Goal: Task Accomplishment & Management: Use online tool/utility

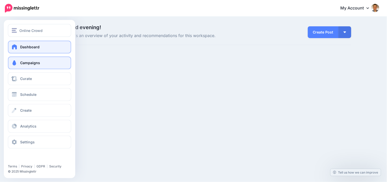
click at [16, 65] on span at bounding box center [14, 62] width 7 height 5
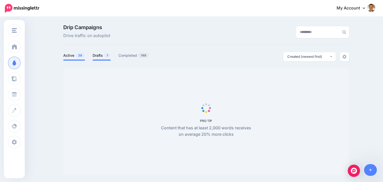
click at [106, 57] on link "Drafts 1" at bounding box center [102, 55] width 18 height 6
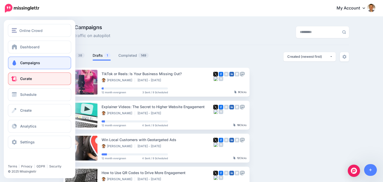
click at [29, 82] on link "Curate" at bounding box center [39, 78] width 63 height 13
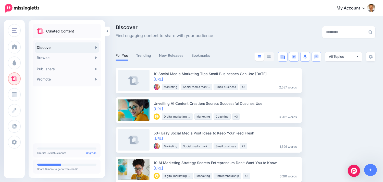
drag, startPoint x: 264, startPoint y: 25, endPoint x: 263, endPoint y: 28, distance: 2.7
click at [264, 25] on div "Discover Find engaging content to share with your audience" at bounding box center [201, 32] width 178 height 14
drag, startPoint x: 239, startPoint y: 23, endPoint x: 244, endPoint y: 22, distance: 5.1
